Goal: Task Accomplishment & Management: Manage account settings

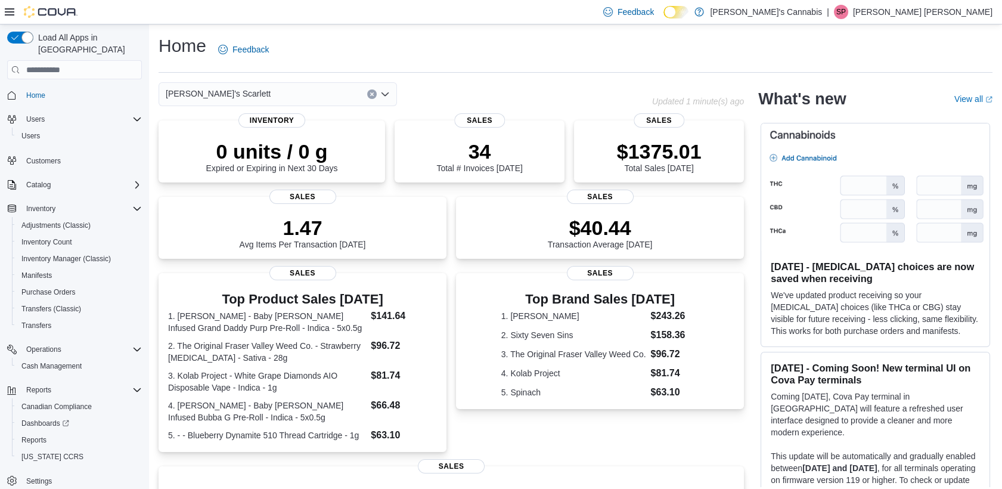
click at [966, 15] on p "Samantha Puerta Triana" at bounding box center [923, 12] width 140 height 14
click at [916, 117] on span "Sign Out" at bounding box center [916, 115] width 32 height 12
